Goal: Task Accomplishment & Management: Manage account settings

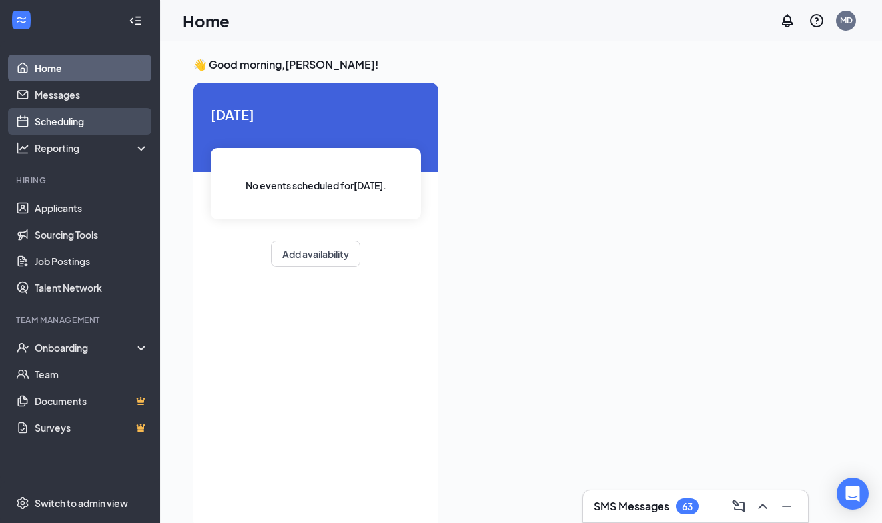
click at [71, 119] on link "Scheduling" at bounding box center [92, 121] width 114 height 27
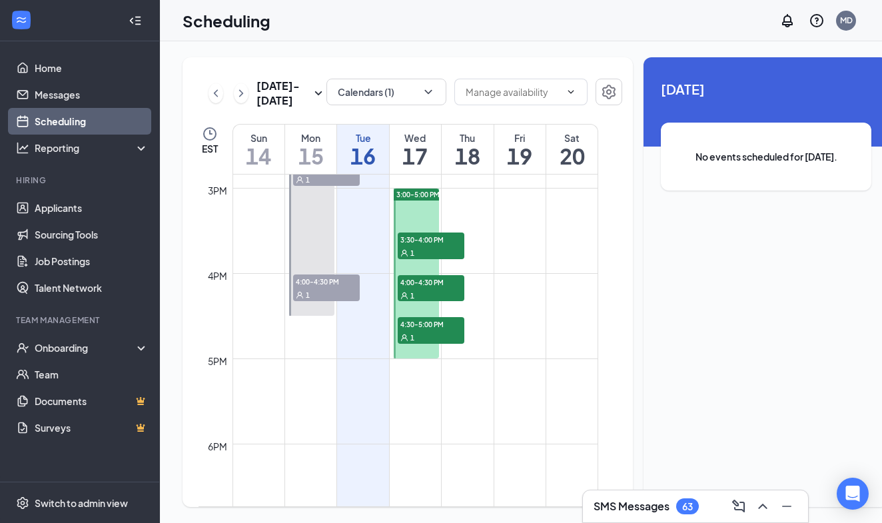
scroll to position [1256, 0]
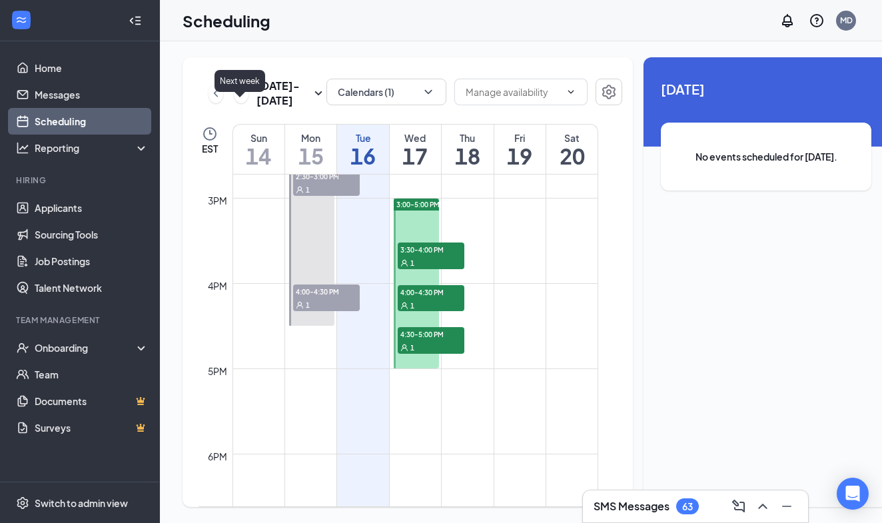
click at [237, 101] on icon "ChevronRight" at bounding box center [241, 93] width 13 height 16
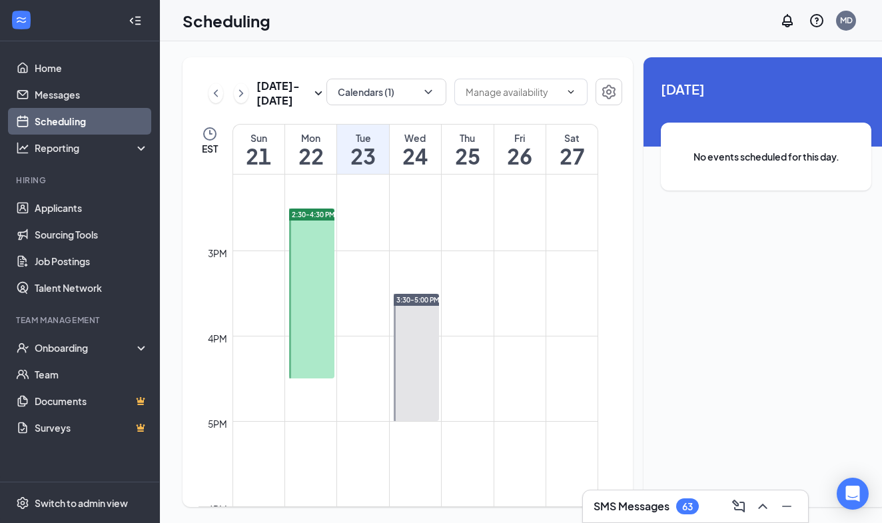
scroll to position [1206, 0]
click at [213, 101] on icon "ChevronLeft" at bounding box center [215, 93] width 13 height 16
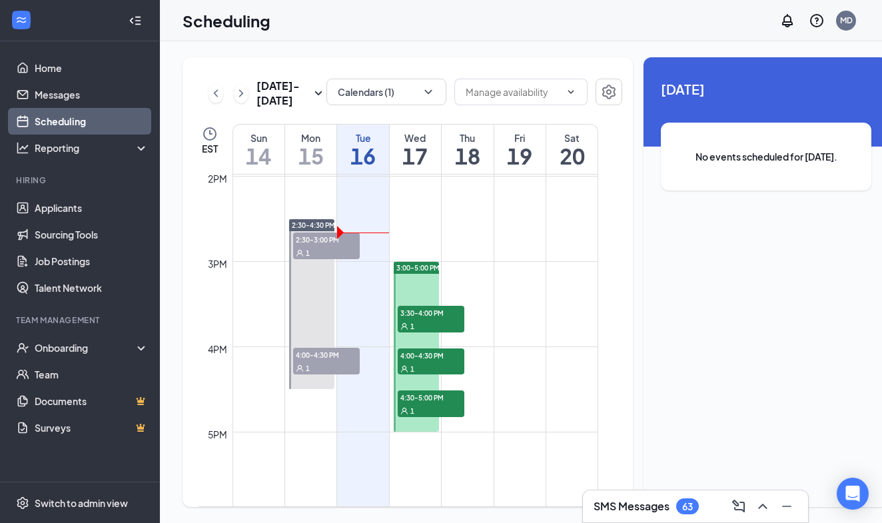
scroll to position [1210, 0]
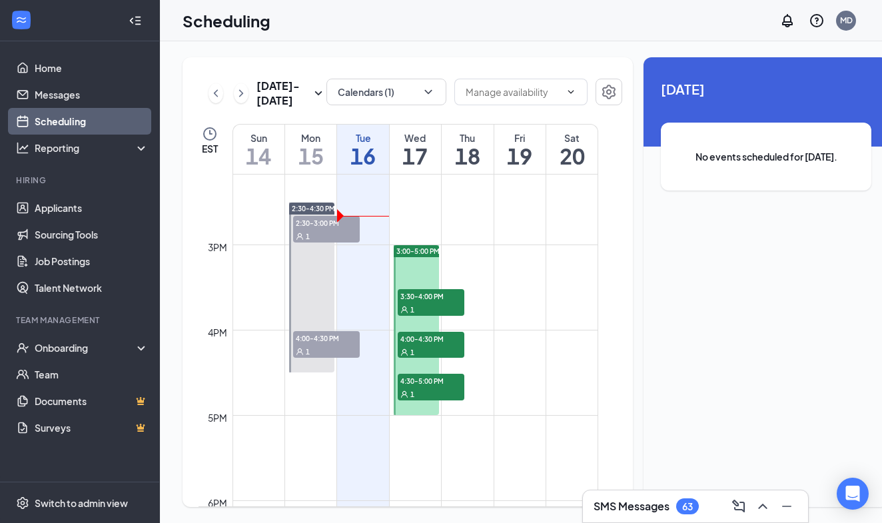
click at [425, 303] on span "3:30-4:00 PM" at bounding box center [431, 295] width 67 height 13
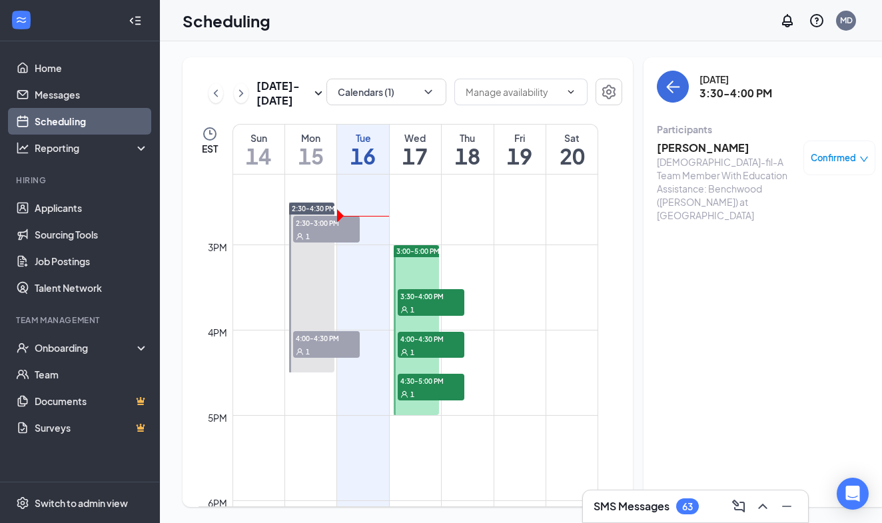
click at [425, 359] on div "1" at bounding box center [431, 351] width 67 height 13
click at [419, 401] on div "1" at bounding box center [431, 393] width 67 height 13
click at [240, 97] on icon "ChevronRight" at bounding box center [241, 92] width 4 height 7
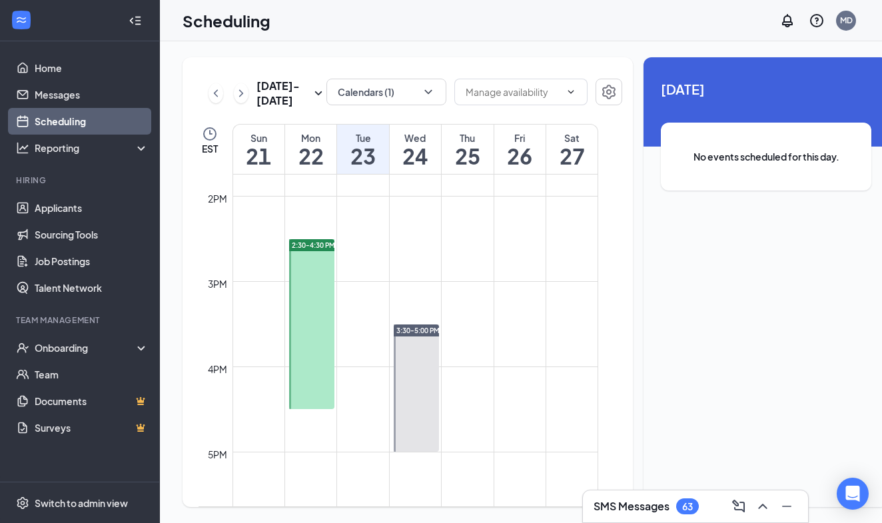
scroll to position [1174, 0]
click at [217, 101] on icon "ChevronLeft" at bounding box center [215, 93] width 13 height 16
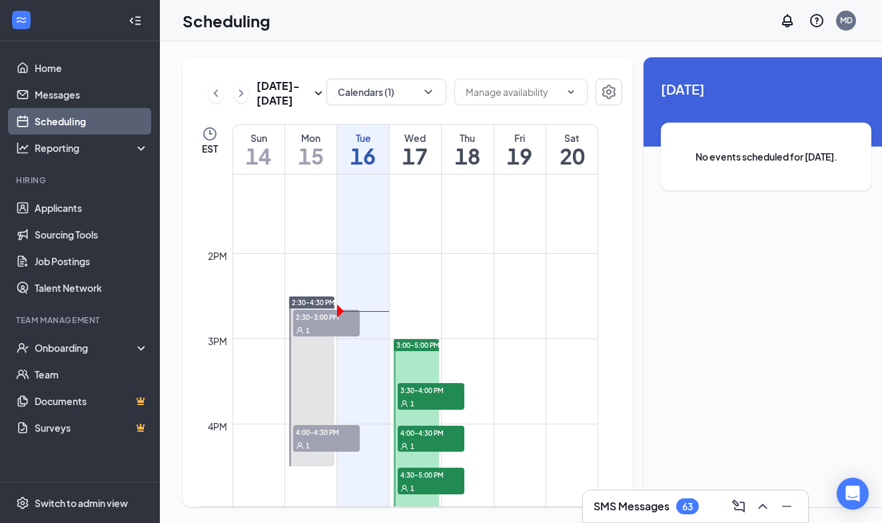
scroll to position [1144, 0]
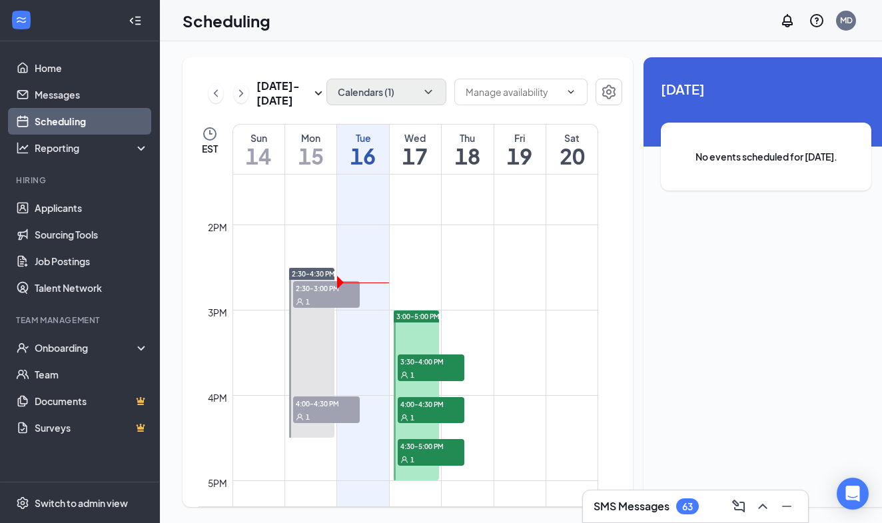
click at [422, 97] on icon "ChevronDown" at bounding box center [428, 91] width 13 height 13
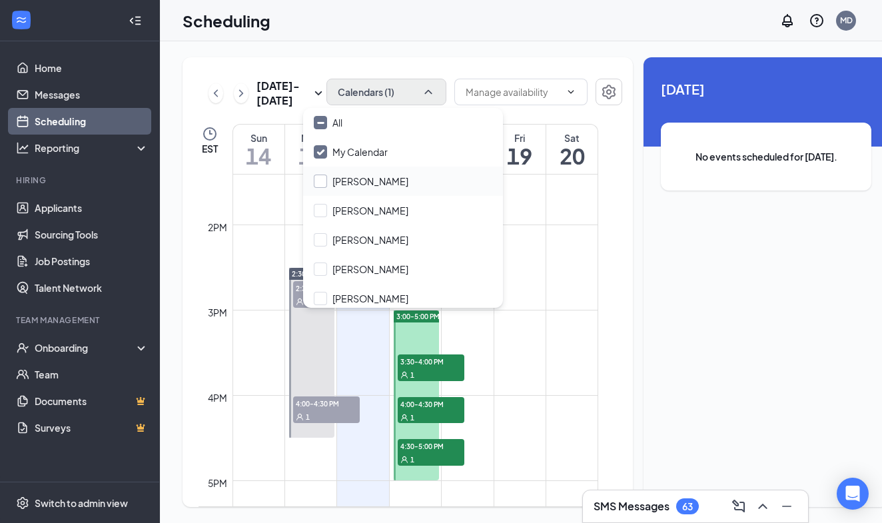
scroll to position [0, 0]
click at [366, 95] on button "Calendars (1)" at bounding box center [387, 92] width 120 height 27
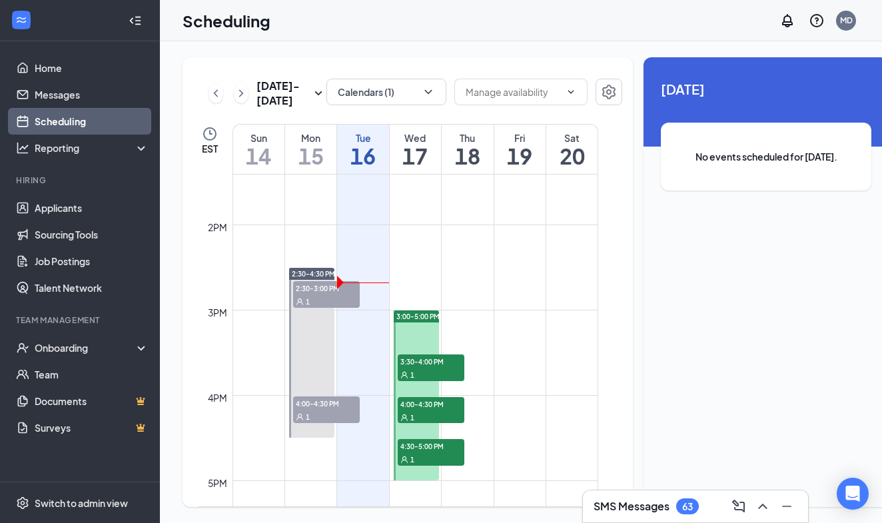
click at [612, 317] on div "[DATE] - [DATE] Calendars (1) EST Sun 14 Mon 15 Tue 16 Wed 17 Thu 18 Fri 19 Sat…" at bounding box center [536, 282] width 706 height 450
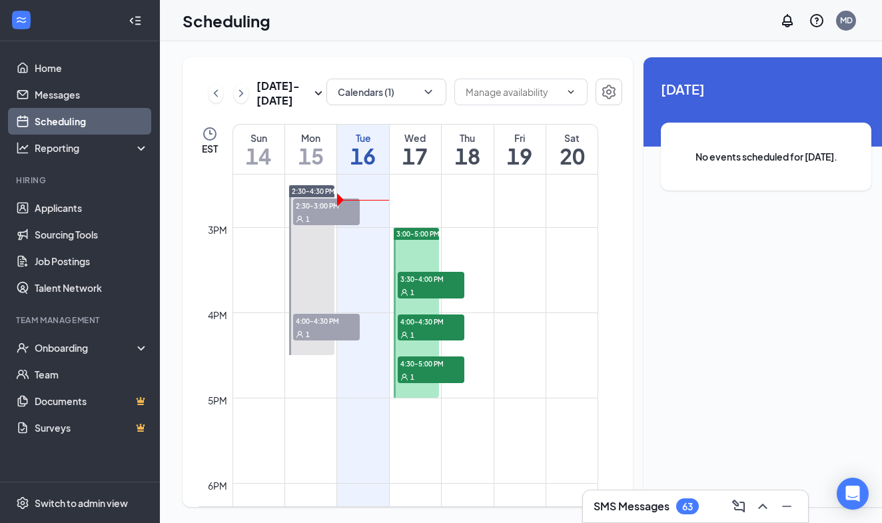
scroll to position [1226, 0]
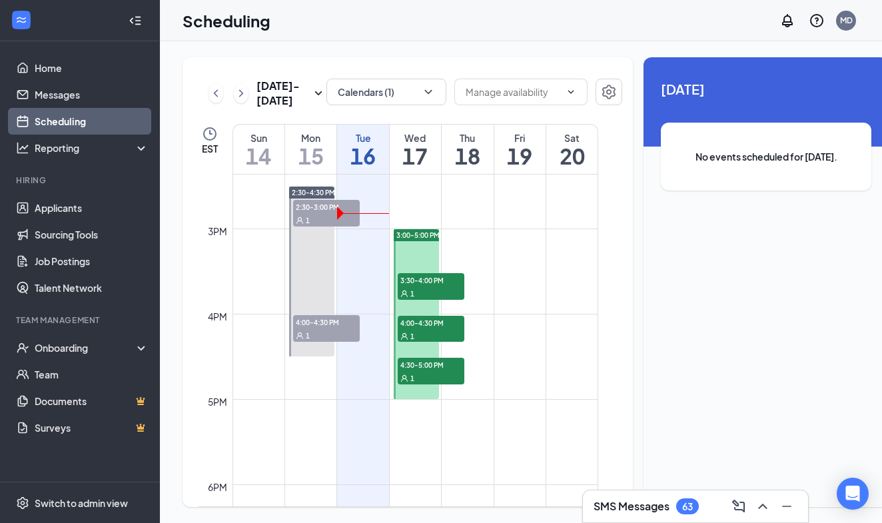
click at [652, 500] on h3 "SMS Messages" at bounding box center [632, 506] width 76 height 15
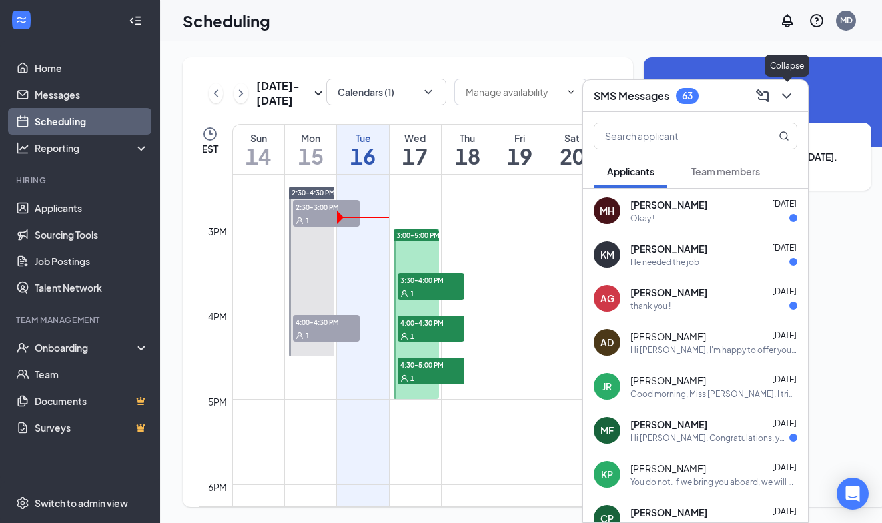
click at [784, 98] on icon "ChevronDown" at bounding box center [787, 96] width 16 height 16
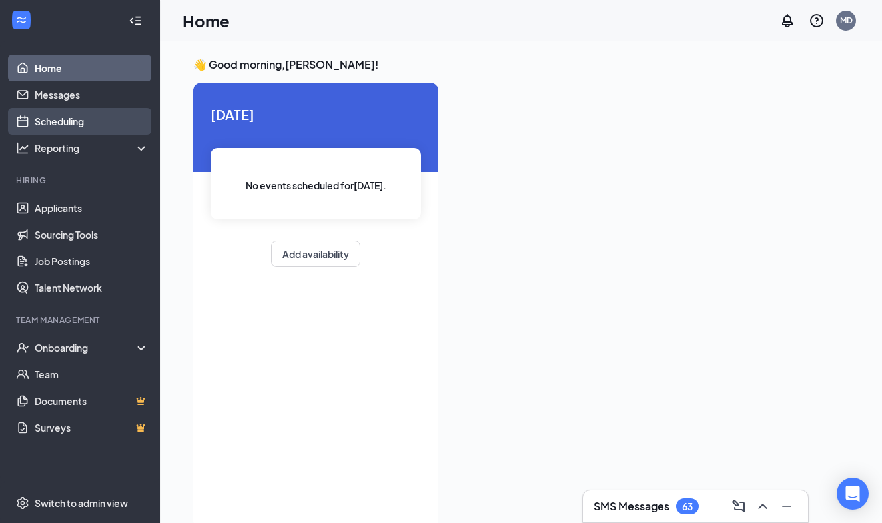
click at [67, 124] on link "Scheduling" at bounding box center [92, 121] width 114 height 27
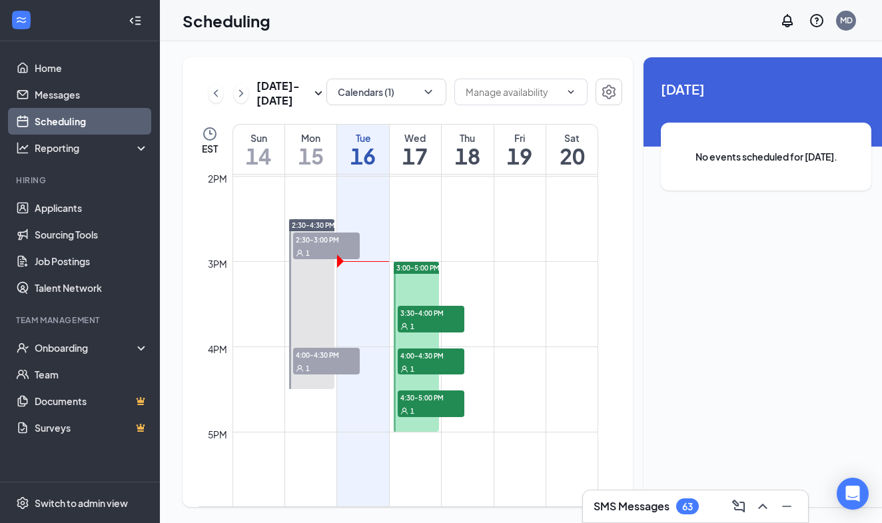
scroll to position [1226, 0]
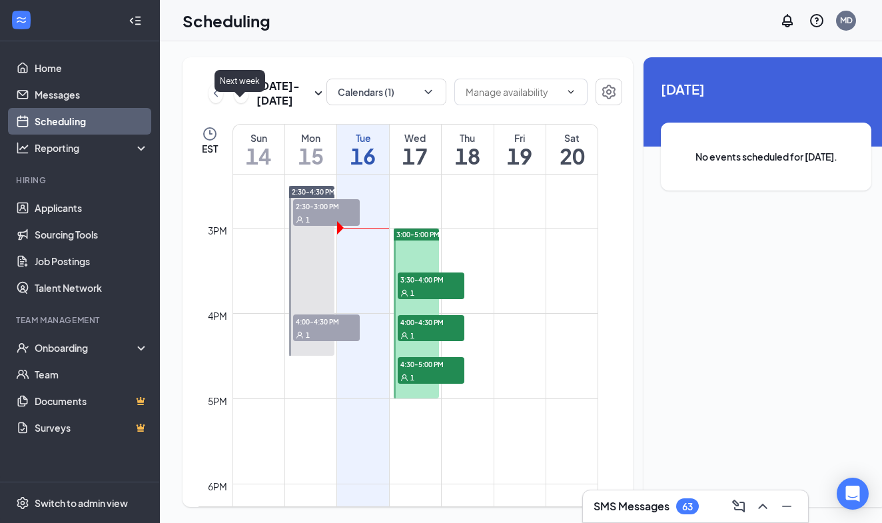
click at [240, 101] on icon "ChevronRight" at bounding box center [241, 93] width 13 height 16
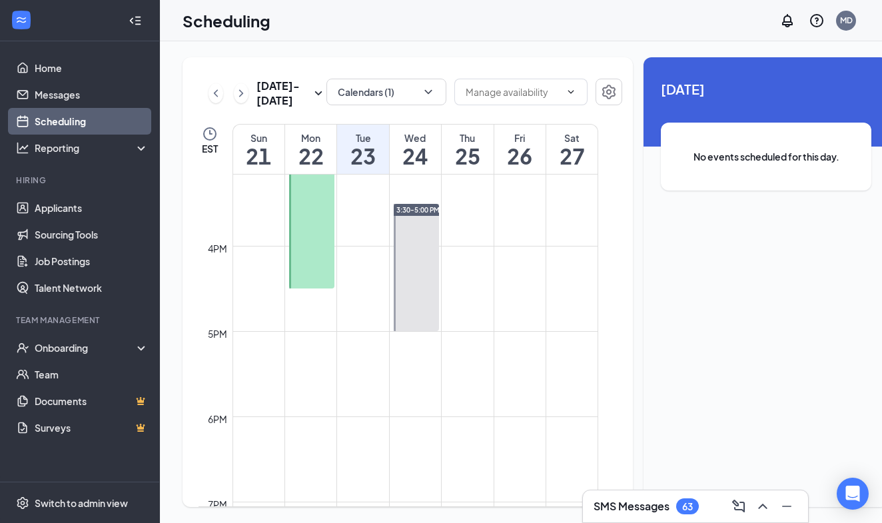
scroll to position [1295, 0]
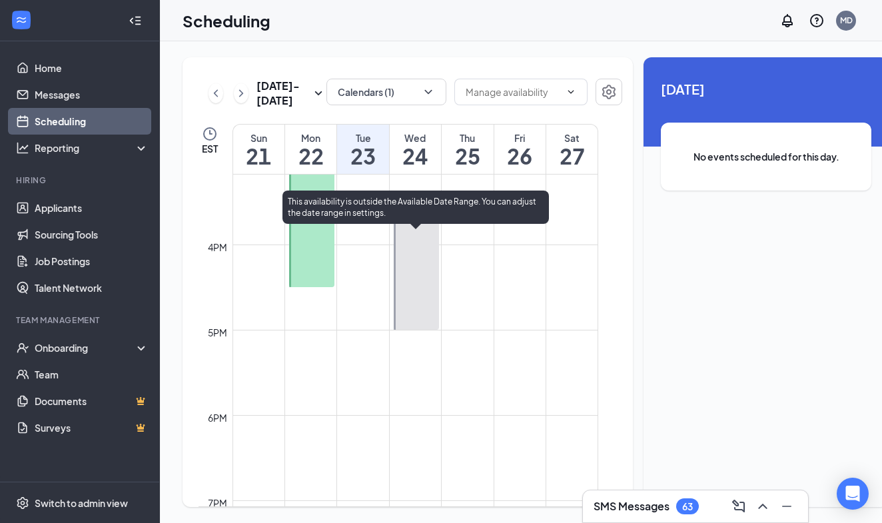
click at [422, 251] on div at bounding box center [417, 266] width 46 height 127
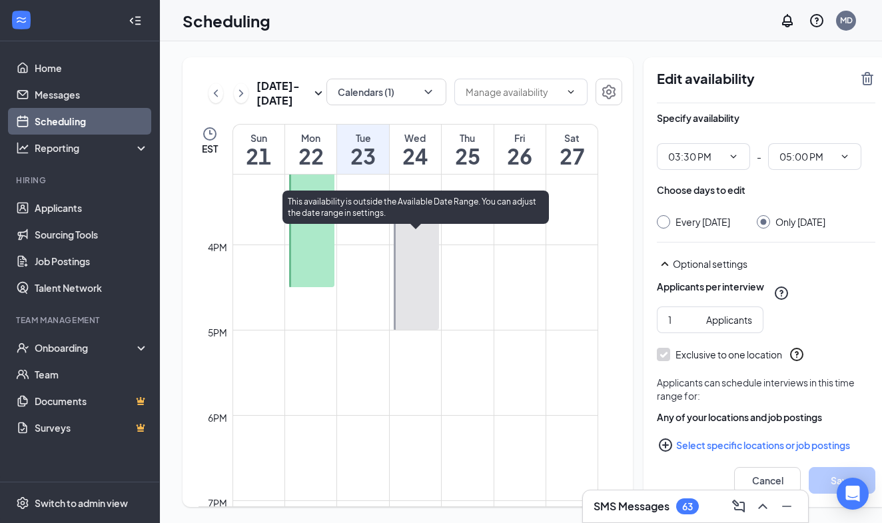
click at [422, 251] on div at bounding box center [417, 266] width 46 height 127
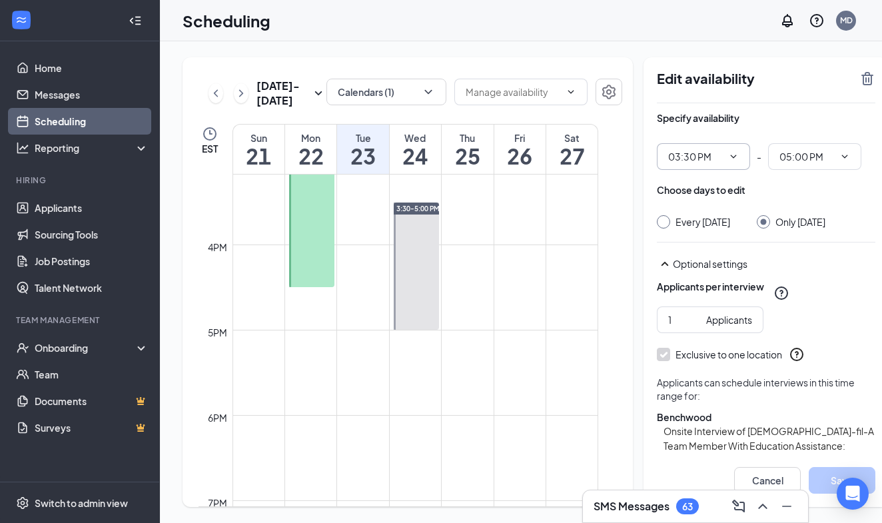
click at [731, 158] on icon "ChevronDown" at bounding box center [734, 156] width 6 height 3
click at [695, 153] on input "03:30 PM" at bounding box center [695, 156] width 55 height 15
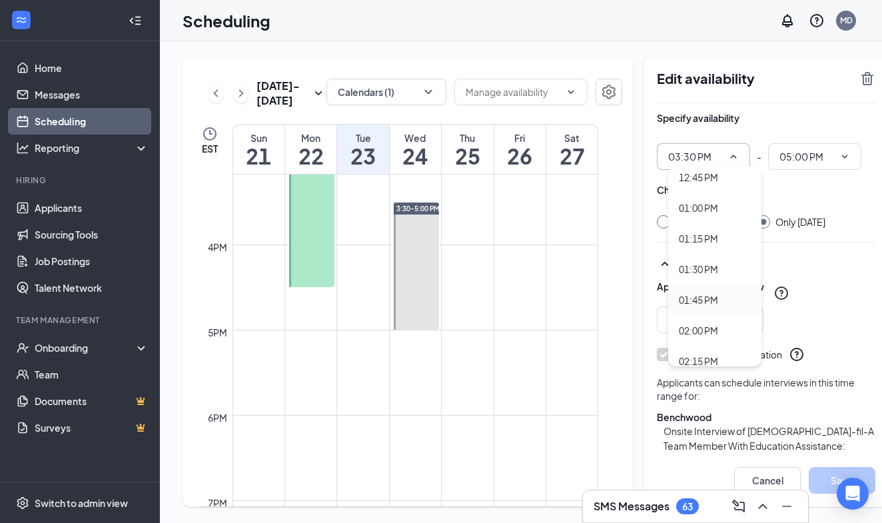
scroll to position [1585, 0]
click at [691, 315] on div "02:00 PM" at bounding box center [698, 314] width 39 height 15
type input "02:00 PM"
type input "03:30 PM"
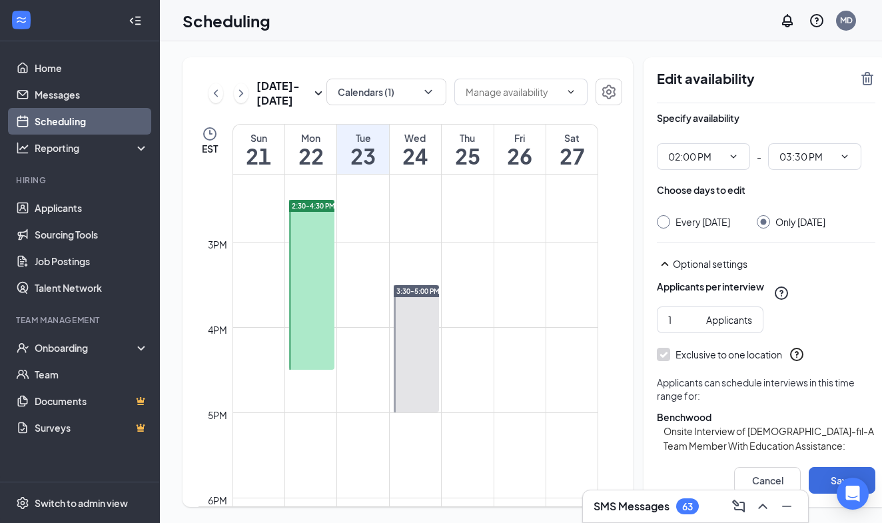
scroll to position [1214, 0]
click at [728, 154] on icon "ChevronDown" at bounding box center [733, 156] width 11 height 11
click at [677, 157] on input "02:00 PM" at bounding box center [695, 156] width 55 height 15
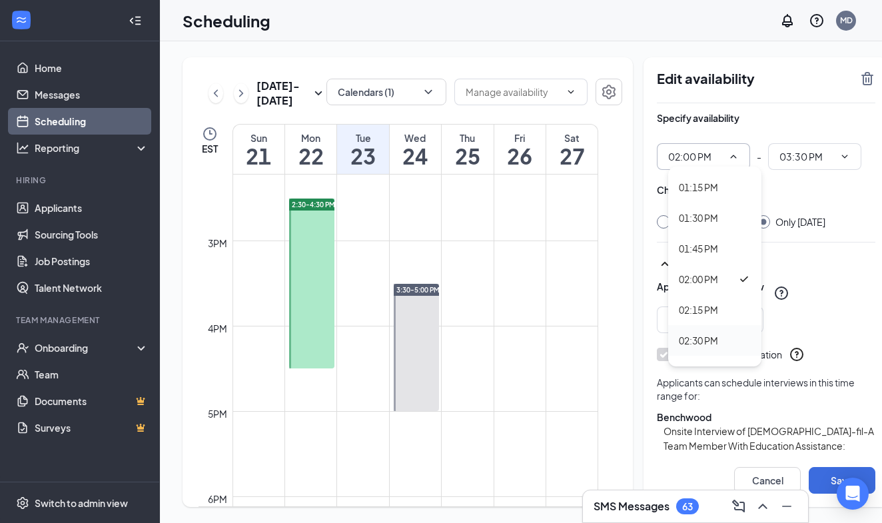
scroll to position [1621, 0]
click at [686, 343] on div "02:30 PM" at bounding box center [698, 338] width 39 height 15
type input "02:30 PM"
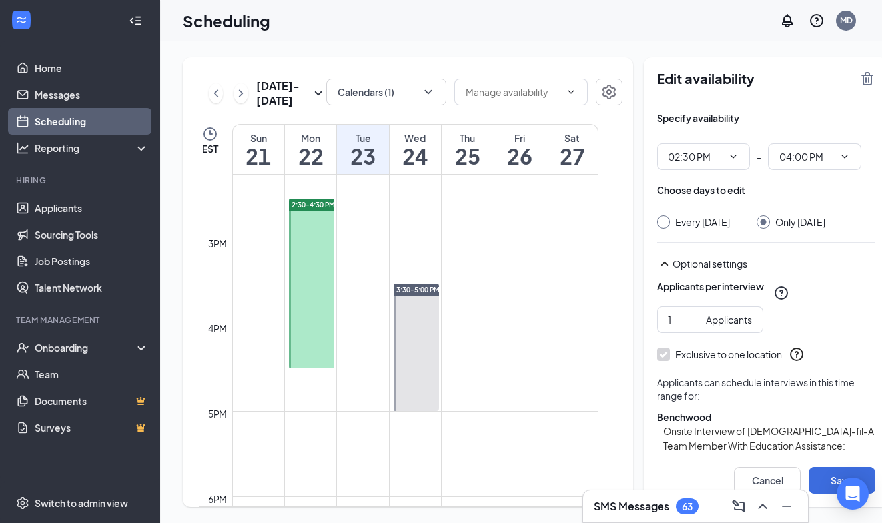
scroll to position [13, 0]
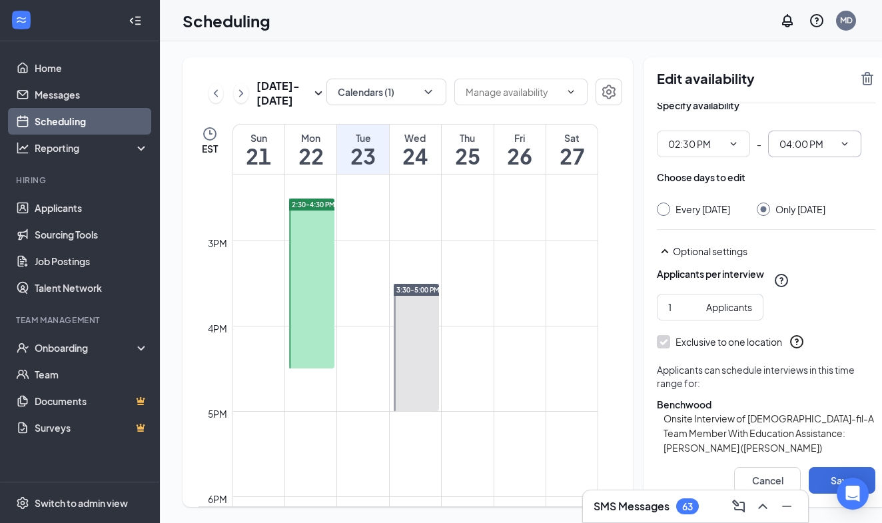
click at [837, 139] on span at bounding box center [843, 144] width 13 height 11
click at [786, 141] on input "04:00 PM" at bounding box center [807, 144] width 55 height 15
click at [798, 211] on div "05:00 PM" at bounding box center [809, 208] width 39 height 15
type input "05:00 PM"
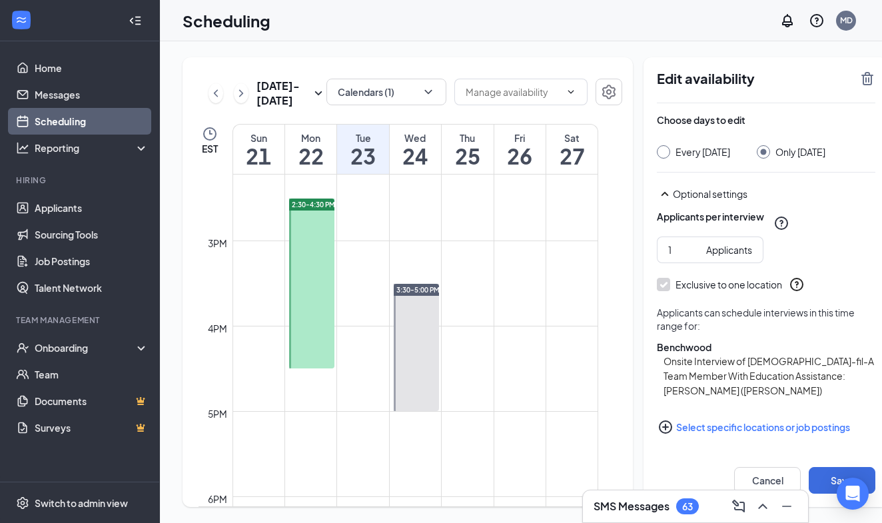
scroll to position [0, 0]
click at [816, 479] on button "Save" at bounding box center [842, 480] width 67 height 27
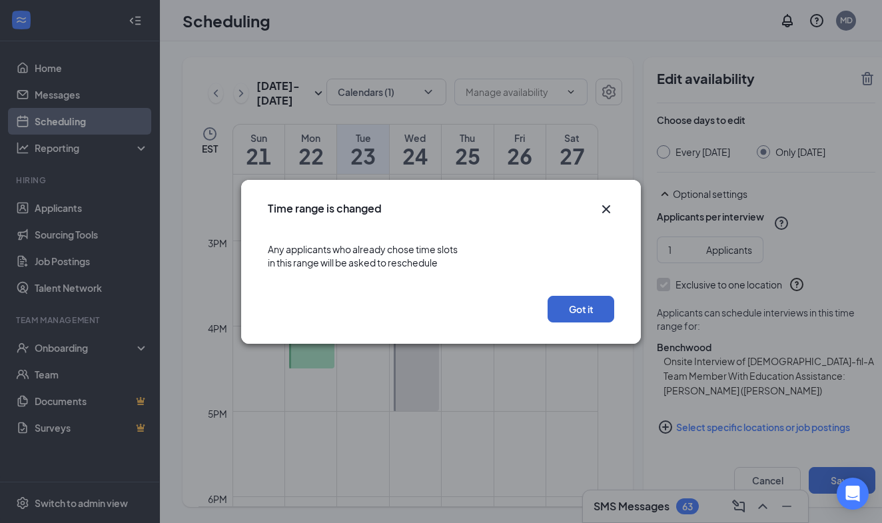
click at [576, 310] on button "Got it" at bounding box center [581, 309] width 67 height 27
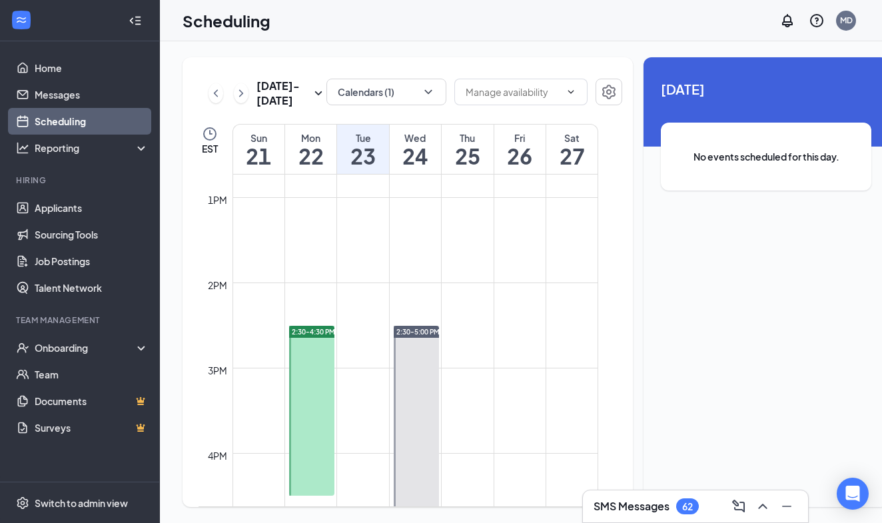
scroll to position [1079, 0]
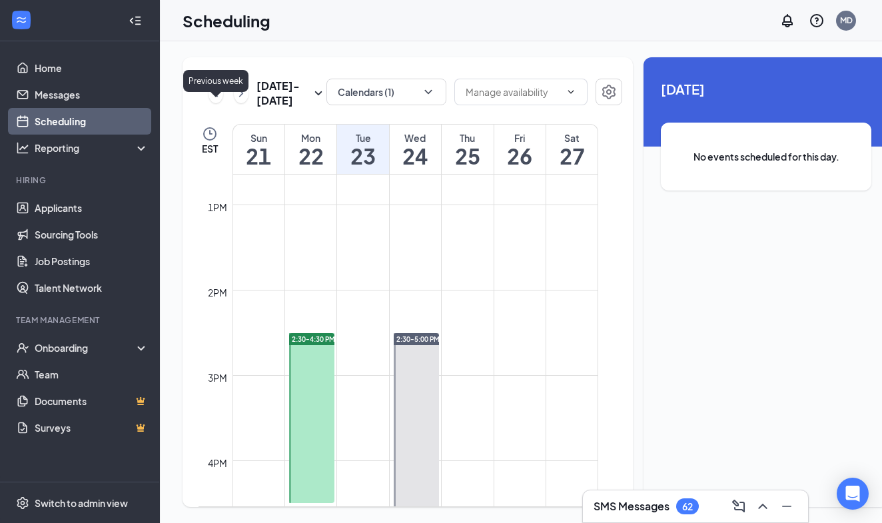
click at [215, 101] on icon "ChevronLeft" at bounding box center [215, 93] width 13 height 16
